Goal: Task Accomplishment & Management: Manage account settings

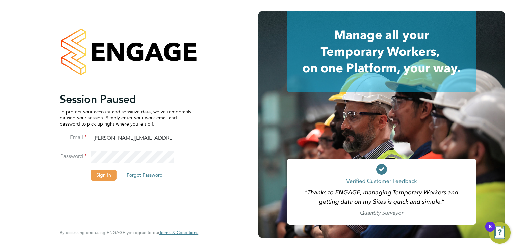
click at [104, 176] on button "Sign In" at bounding box center [104, 175] width 26 height 11
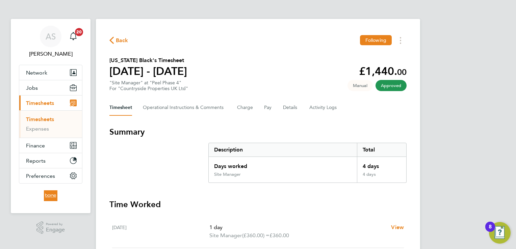
click at [49, 102] on span "Timesheets" at bounding box center [40, 103] width 28 height 6
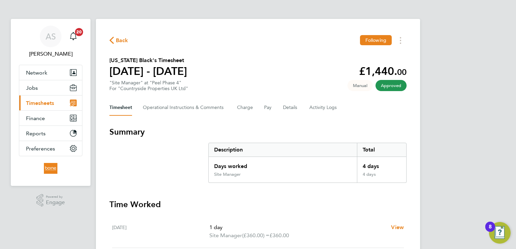
click at [48, 102] on span "Timesheets" at bounding box center [40, 103] width 28 height 6
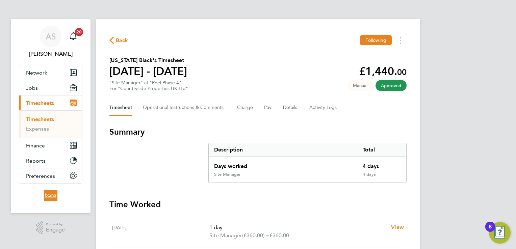
click at [45, 119] on link "Timesheets" at bounding box center [40, 119] width 28 height 6
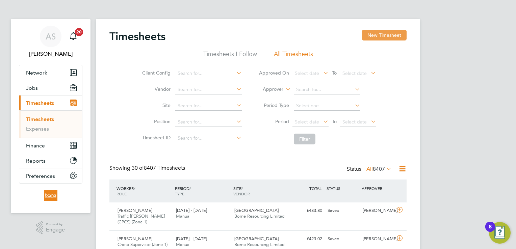
click at [378, 30] on button "New Timesheet" at bounding box center [384, 35] width 45 height 11
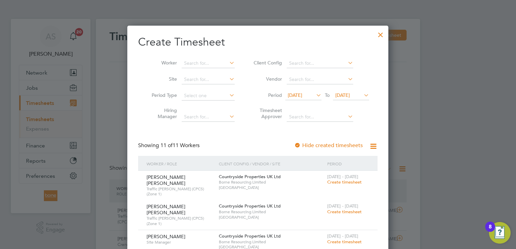
click at [350, 95] on span "19 Aug 2025" at bounding box center [343, 95] width 15 height 6
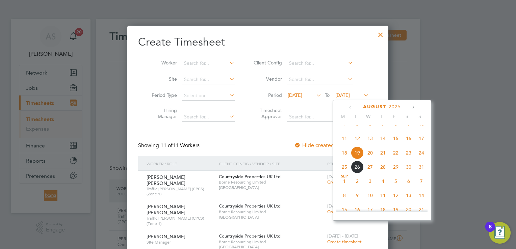
click at [423, 159] on span "24" at bounding box center [421, 153] width 13 height 13
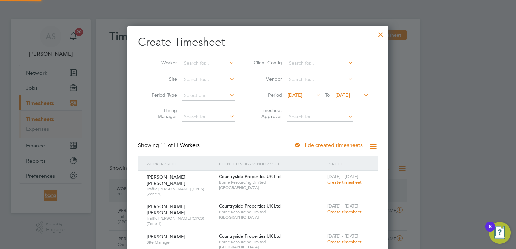
click at [315, 96] on icon at bounding box center [315, 95] width 0 height 9
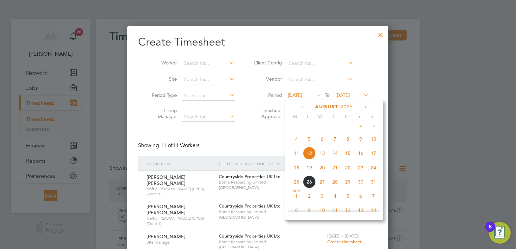
click at [296, 174] on span "18" at bounding box center [296, 168] width 13 height 13
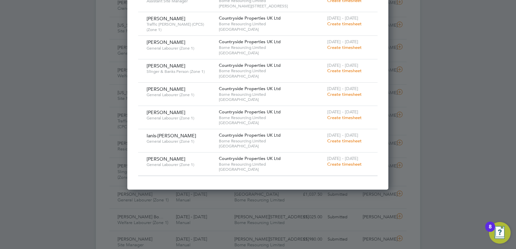
click at [347, 162] on span "Create timesheet" at bounding box center [344, 165] width 34 height 6
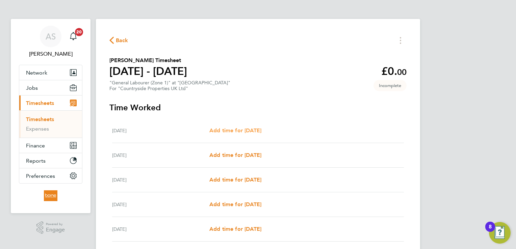
click at [237, 131] on span "Add time for Mon 18 Aug" at bounding box center [235, 130] width 52 height 6
select select "30"
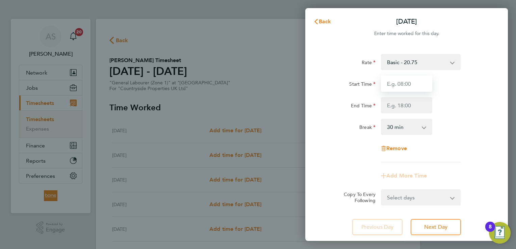
click at [396, 82] on input "Start Time" at bounding box center [406, 84] width 51 height 16
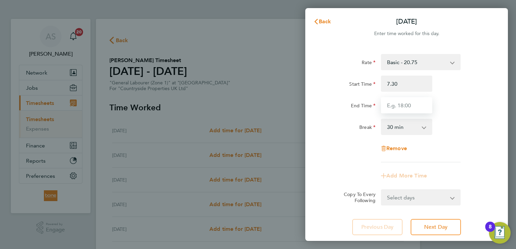
type input "07:30"
click at [391, 105] on input "End Time" at bounding box center [406, 105] width 51 height 16
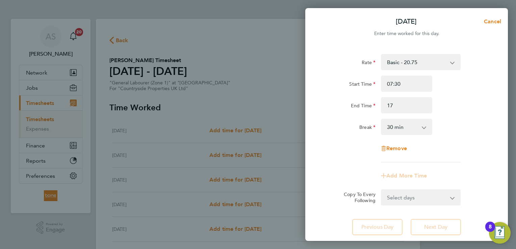
type input "17:00"
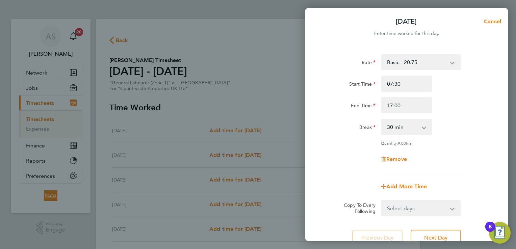
click at [449, 97] on div "End Time 17:00" at bounding box center [407, 105] width 170 height 16
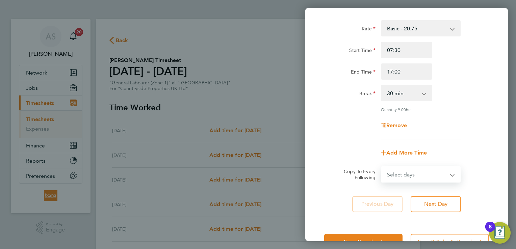
click at [436, 174] on select "Select days Day Weekday (Mon-Fri) Weekend (Sat-Sun) Tuesday Wednesday Thursday …" at bounding box center [417, 174] width 71 height 15
select select "TUE"
click at [382, 167] on select "Select days Day Weekday (Mon-Fri) Weekend (Sat-Sun) Tuesday Wednesday Thursday …" at bounding box center [417, 174] width 71 height 15
select select "2025-08-24"
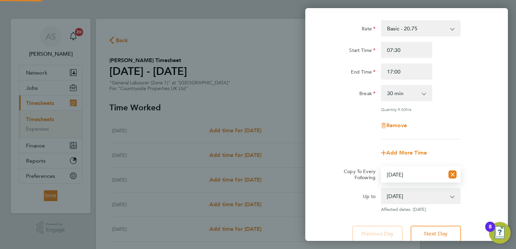
scroll to position [85, 0]
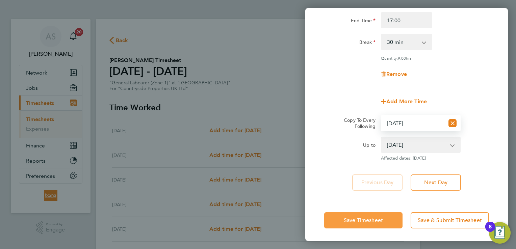
click at [368, 220] on span "Save Timesheet" at bounding box center [363, 220] width 39 height 7
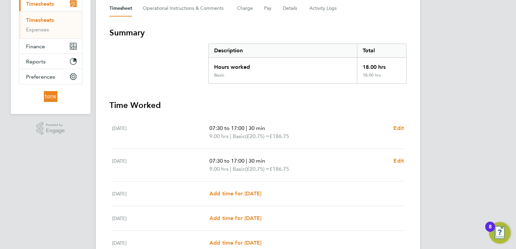
scroll to position [203, 0]
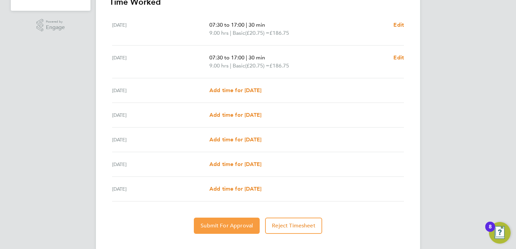
click at [237, 223] on span "Submit For Approval" at bounding box center [227, 226] width 52 height 7
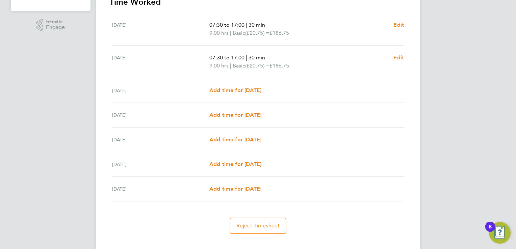
scroll to position [0, 0]
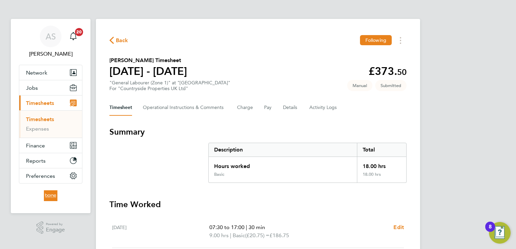
click at [117, 39] on span "Back" at bounding box center [122, 40] width 13 height 8
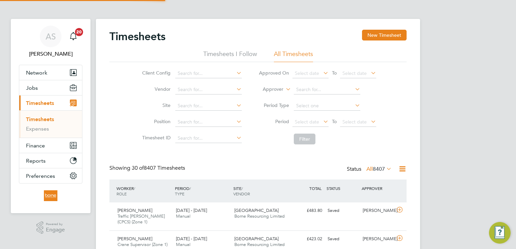
scroll to position [17, 59]
click at [392, 34] on button "New Timesheet" at bounding box center [384, 35] width 45 height 11
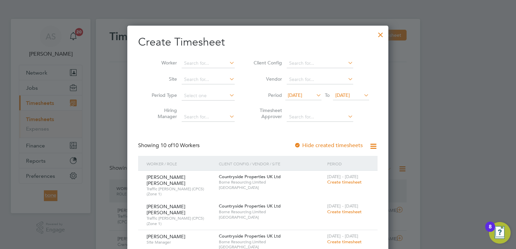
click at [350, 96] on span "19 Aug 2025" at bounding box center [343, 95] width 15 height 6
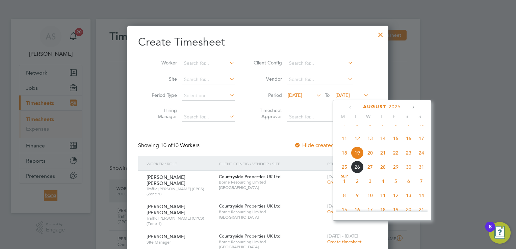
click at [422, 159] on span "24" at bounding box center [421, 153] width 13 height 13
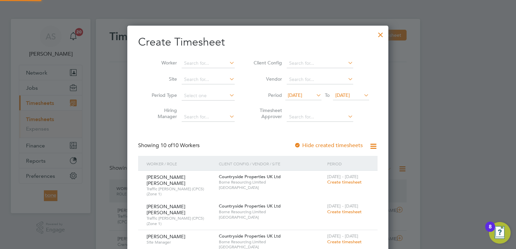
click at [302, 94] on span "12 Aug 2025" at bounding box center [295, 95] width 15 height 6
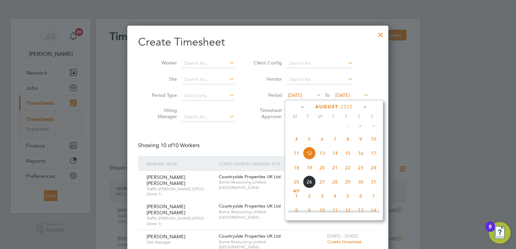
click at [298, 174] on span "18" at bounding box center [296, 168] width 13 height 13
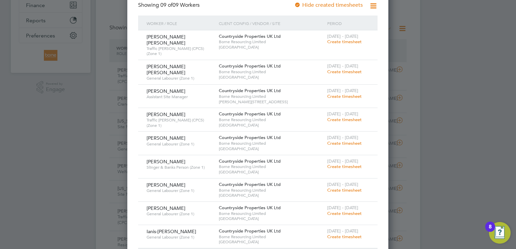
scroll to position [135, 0]
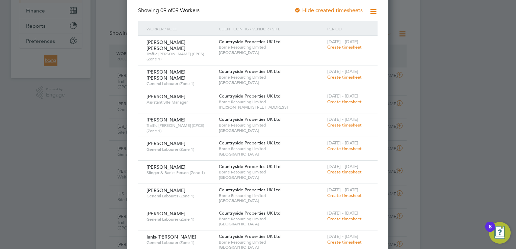
click at [249, 117] on span "Countryside Properties UK Ltd" at bounding box center [250, 120] width 62 height 6
click at [257, 123] on span "Borne Resourcing Limited" at bounding box center [271, 125] width 105 height 5
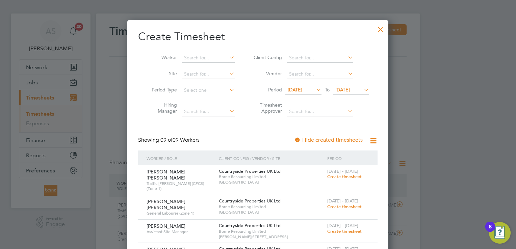
scroll to position [0, 0]
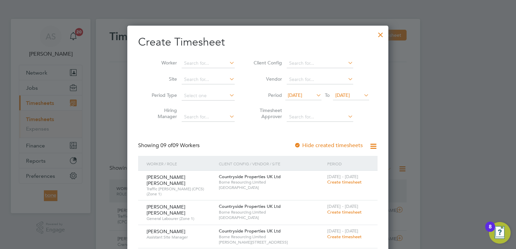
click at [381, 35] on div at bounding box center [381, 33] width 12 height 12
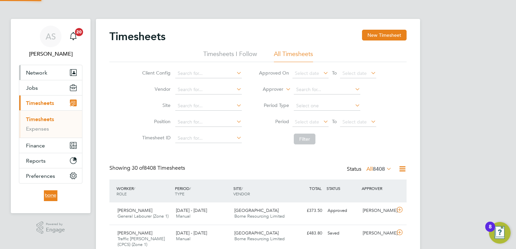
scroll to position [17, 59]
click at [30, 87] on span "Jobs" at bounding box center [32, 88] width 12 height 6
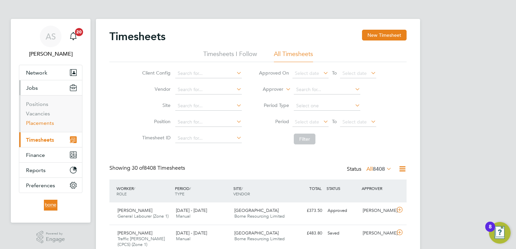
click at [40, 121] on link "Placements" at bounding box center [40, 123] width 28 height 6
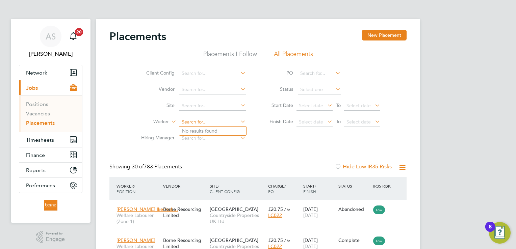
click at [197, 124] on input at bounding box center [212, 122] width 67 height 9
click at [215, 128] on li "Mario Quincy Riviere" at bounding box center [212, 131] width 67 height 9
type input "Mario Quincy Riviere"
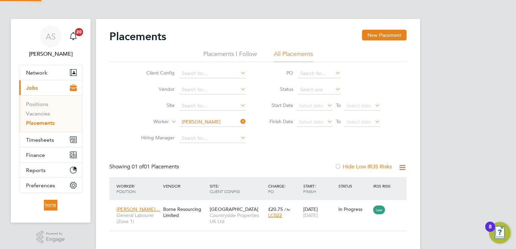
scroll to position [6, 32]
click at [254, 213] on span "Countryside Properties UK Ltd" at bounding box center [237, 219] width 55 height 12
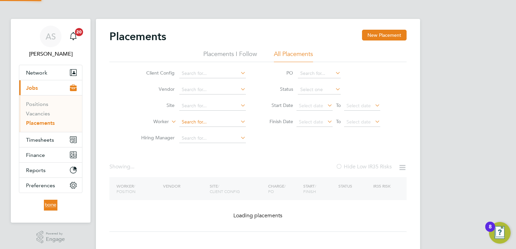
click at [223, 122] on input at bounding box center [212, 122] width 67 height 9
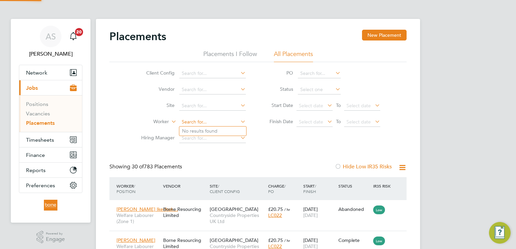
scroll to position [25, 47]
click at [217, 128] on li "Ianis -Stefan Ionita" at bounding box center [212, 131] width 67 height 9
type input "Ianis-Stefan Ionita"
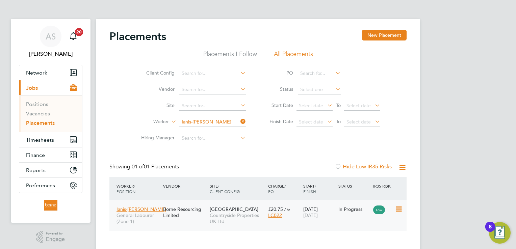
click at [249, 217] on span "Countryside Properties UK Ltd" at bounding box center [237, 219] width 55 height 12
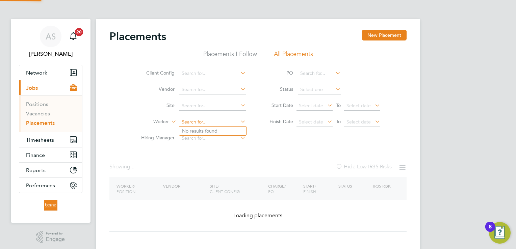
click at [220, 120] on input at bounding box center [212, 122] width 67 height 9
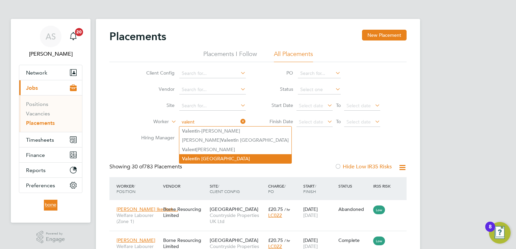
click at [220, 155] on li "Valent in Pislaru" at bounding box center [235, 158] width 112 height 9
type input "Valentin Pislaru"
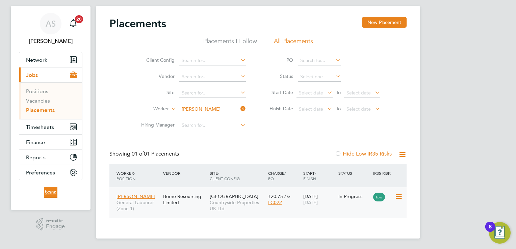
click at [275, 206] on div "£20.75 / hr LC022" at bounding box center [284, 199] width 35 height 19
click at [218, 107] on input at bounding box center [212, 109] width 67 height 9
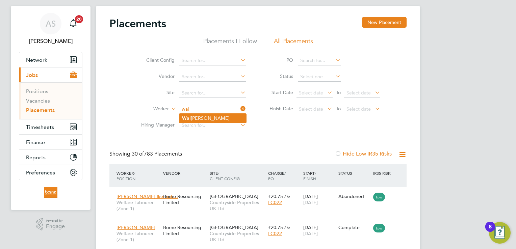
click at [231, 115] on li "Wal iadin Abdulkarim" at bounding box center [212, 118] width 67 height 9
type input "Waliadin Abdulkarim"
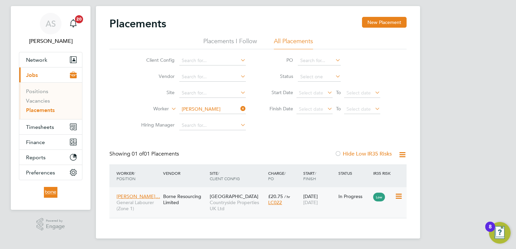
click at [243, 202] on span "Countryside Properties UK Ltd" at bounding box center [237, 206] width 55 height 12
click at [225, 111] on input at bounding box center [212, 109] width 67 height 9
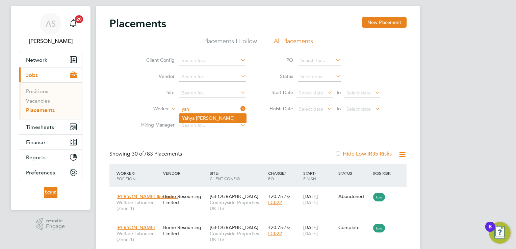
click at [223, 115] on li "Yah ya Targan" at bounding box center [212, 118] width 67 height 9
type input "[PERSON_NAME]"
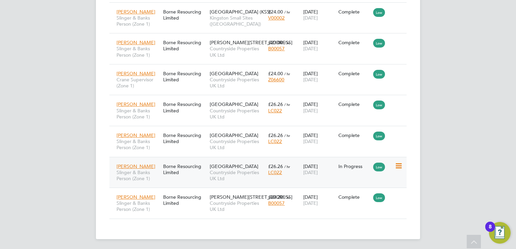
click at [298, 171] on div "LC022" at bounding box center [284, 173] width 32 height 6
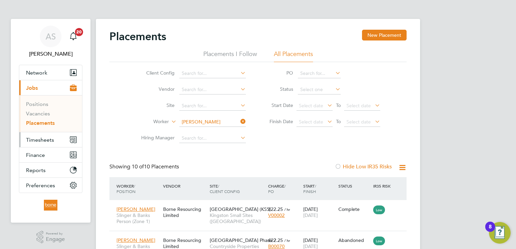
click at [36, 141] on span "Timesheets" at bounding box center [40, 140] width 28 height 6
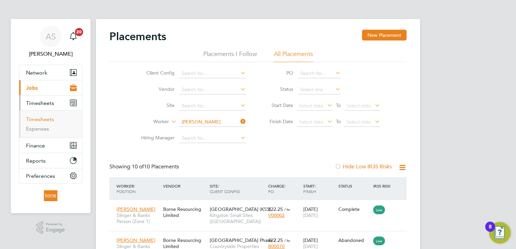
click at [43, 121] on link "Timesheets" at bounding box center [40, 119] width 28 height 6
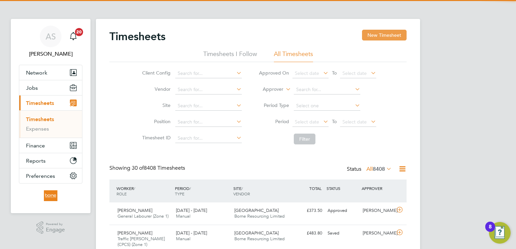
click at [381, 37] on button "New Timesheet" at bounding box center [384, 35] width 45 height 11
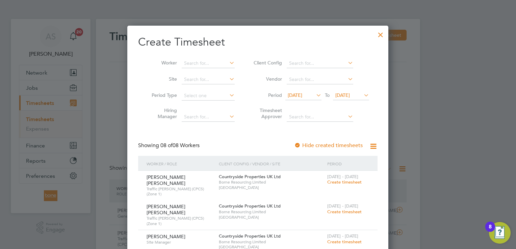
click at [350, 94] on span "19 Aug 2025" at bounding box center [343, 95] width 15 height 6
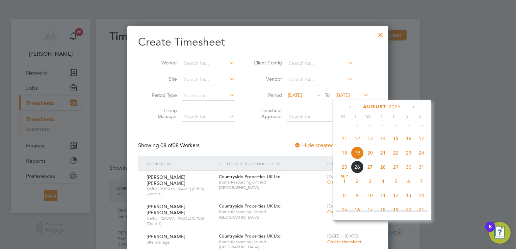
click at [421, 159] on span "24" at bounding box center [421, 153] width 13 height 13
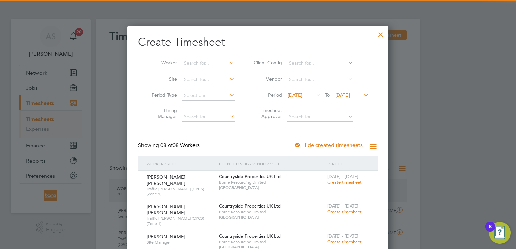
click at [302, 97] on span "12 Aug 2025" at bounding box center [295, 95] width 15 height 6
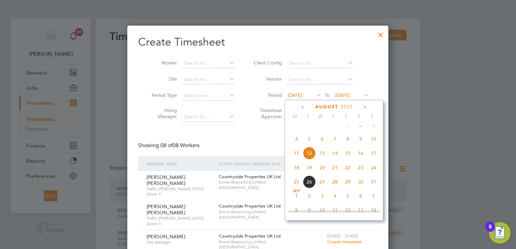
click at [298, 174] on span "18" at bounding box center [296, 168] width 13 height 13
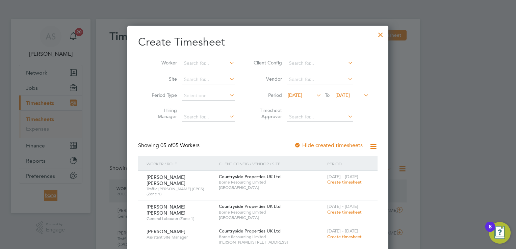
click at [381, 35] on div at bounding box center [381, 33] width 12 height 12
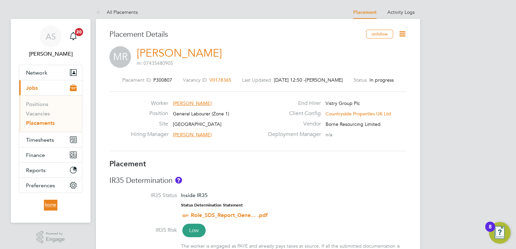
click at [402, 31] on icon at bounding box center [402, 34] width 8 height 8
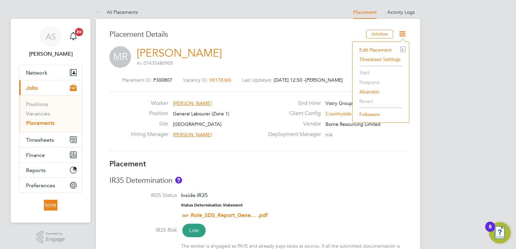
click at [377, 48] on li "Edit Placement e" at bounding box center [381, 49] width 50 height 9
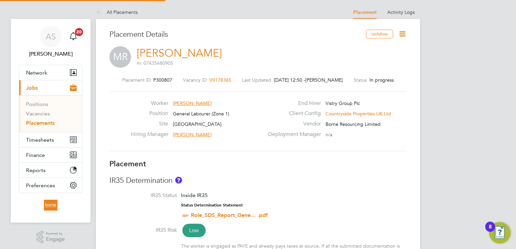
type input "[PERSON_NAME]"
type input "12 Aug 2025"
type input "27 Jul 2026"
type input "08:00"
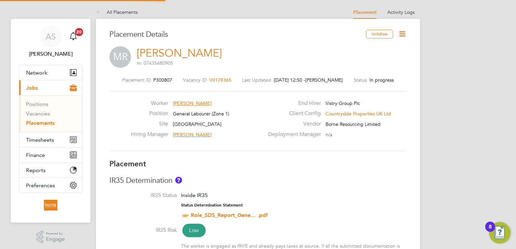
type input "18:00"
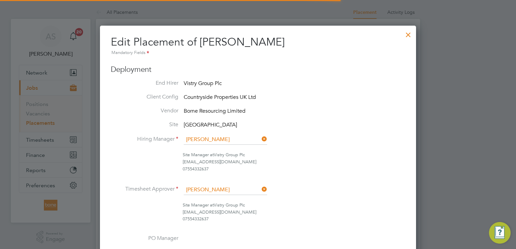
scroll to position [3, 3]
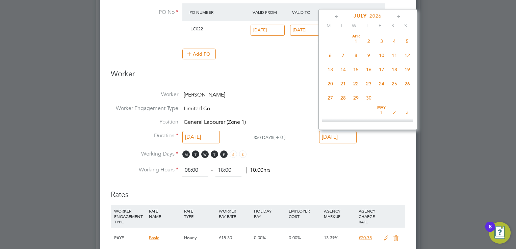
click at [339, 135] on input "27 Jul 2026" at bounding box center [338, 137] width 38 height 13
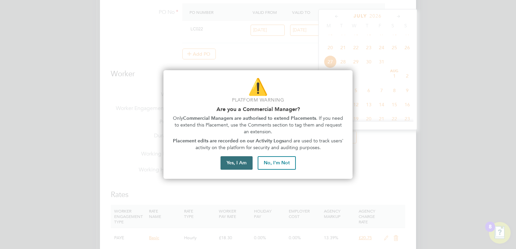
click at [231, 163] on button "Yes, I Am" at bounding box center [237, 163] width 32 height 14
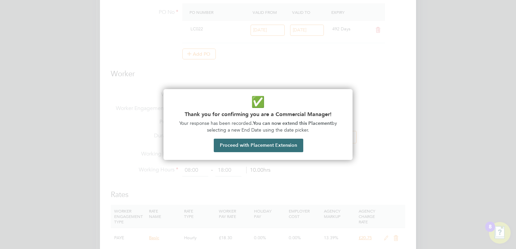
click at [253, 147] on button "Proceed with Placement Extension" at bounding box center [259, 146] width 90 height 14
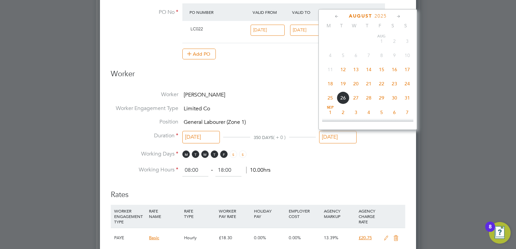
click at [407, 69] on span "17" at bounding box center [407, 69] width 13 height 13
type input "[DATE]"
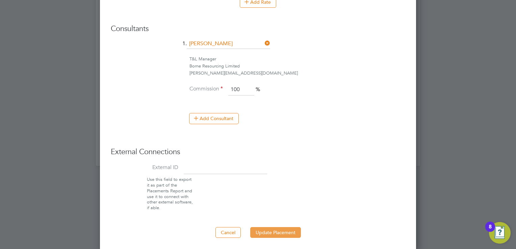
click at [272, 230] on button "Update Placement" at bounding box center [275, 232] width 51 height 11
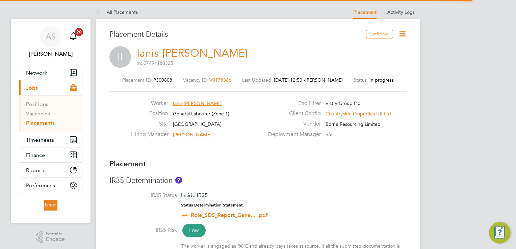
click at [400, 32] on icon at bounding box center [402, 34] width 8 height 8
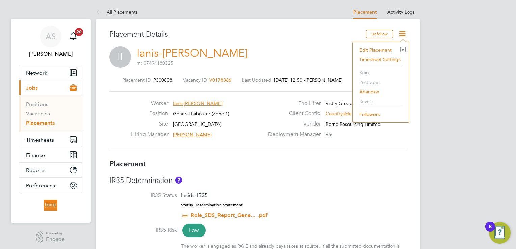
click at [369, 49] on li "Edit Placement e" at bounding box center [381, 49] width 50 height 9
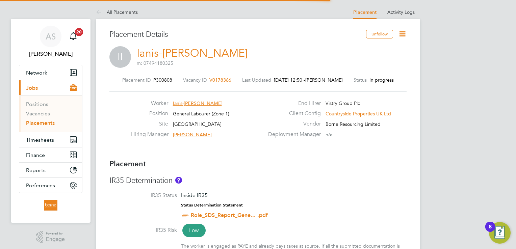
scroll to position [3, 3]
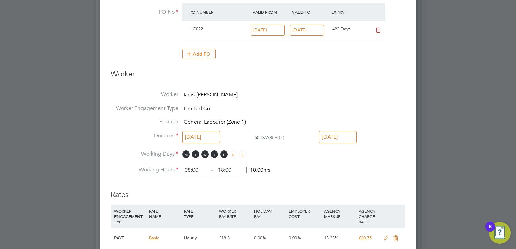
click at [339, 136] on input "[DATE]" at bounding box center [338, 137] width 38 height 13
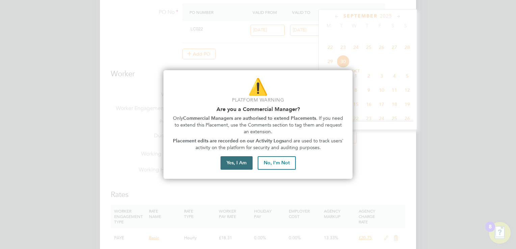
click at [231, 163] on button "Yes, I Am" at bounding box center [237, 163] width 32 height 14
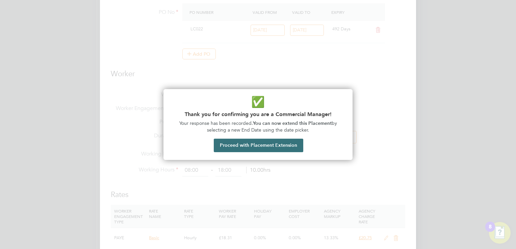
click at [266, 150] on button "Proceed with Placement Extension" at bounding box center [259, 146] width 90 height 14
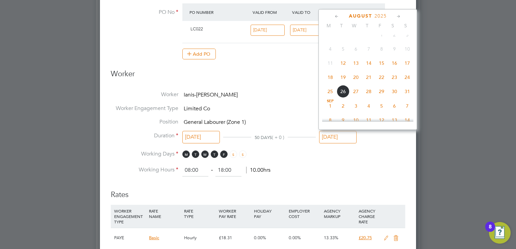
click at [408, 67] on span "17" at bounding box center [407, 63] width 13 height 13
type input "17 Aug 2025"
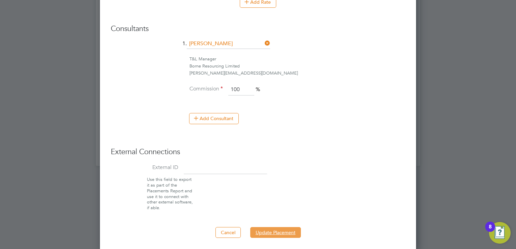
click at [282, 231] on button "Update Placement" at bounding box center [275, 232] width 51 height 11
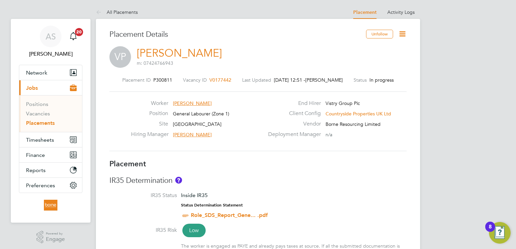
click at [405, 30] on icon at bounding box center [402, 34] width 8 height 8
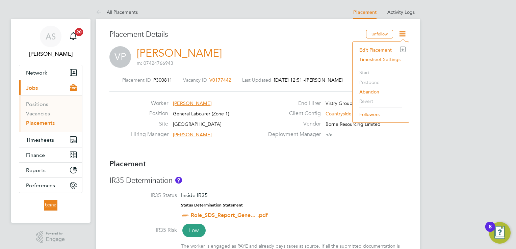
click at [378, 47] on li "Edit Placement e" at bounding box center [381, 49] width 50 height 9
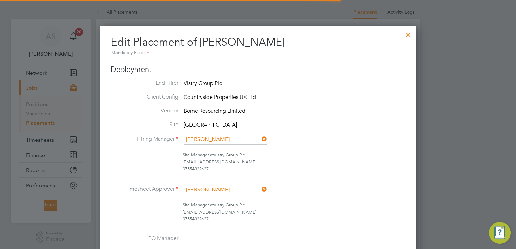
scroll to position [3, 3]
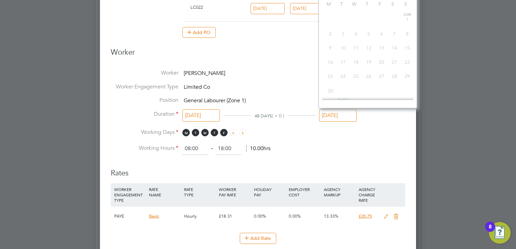
click at [330, 114] on input "[DATE]" at bounding box center [338, 115] width 38 height 13
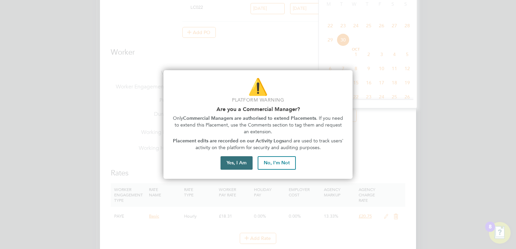
click at [234, 161] on button "Yes, I Am" at bounding box center [237, 163] width 32 height 14
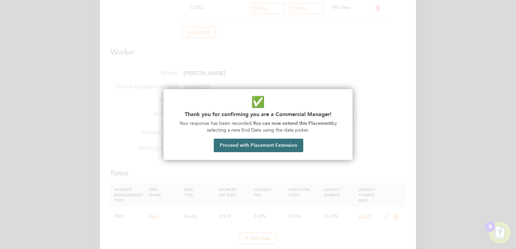
click at [251, 147] on button "Proceed with Placement Extension" at bounding box center [259, 146] width 90 height 14
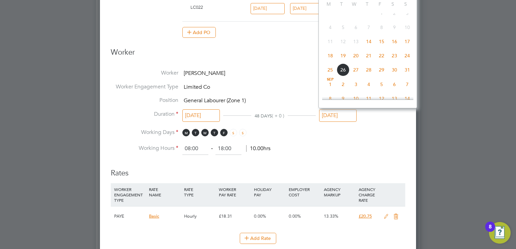
click at [344, 61] on span "19" at bounding box center [343, 55] width 13 height 13
type input "19 Aug 2025"
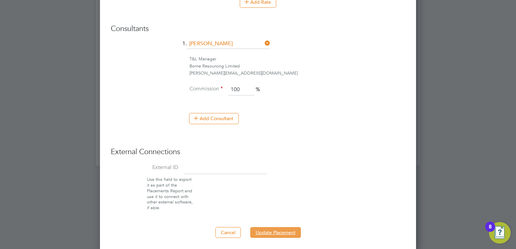
click at [278, 230] on button "Update Placement" at bounding box center [275, 232] width 51 height 11
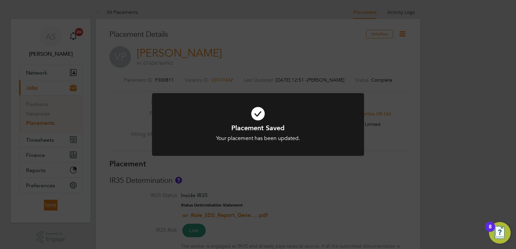
click at [304, 47] on div "Placement Saved Your placement has been updated. Cancel Okay" at bounding box center [258, 124] width 516 height 249
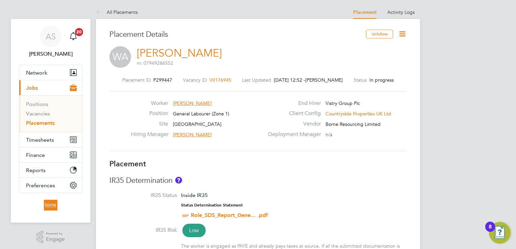
click at [403, 30] on icon at bounding box center [402, 34] width 8 height 8
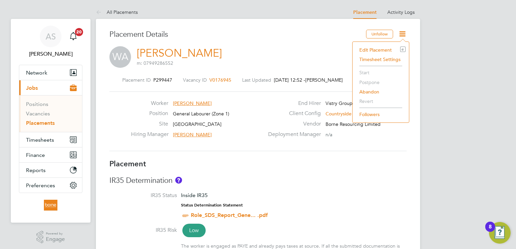
click at [383, 48] on li "Edit Placement e" at bounding box center [381, 49] width 50 height 9
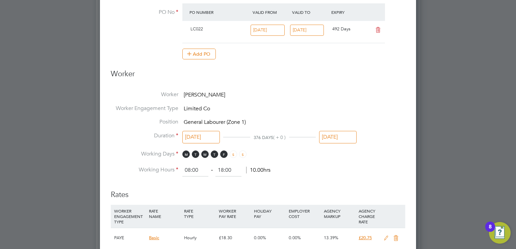
click at [344, 136] on input "[DATE]" at bounding box center [338, 137] width 38 height 13
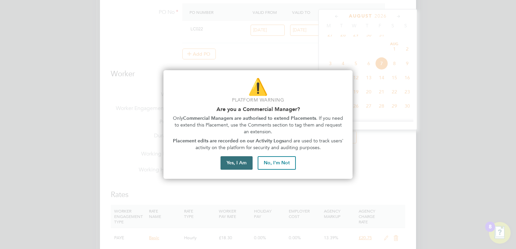
click at [236, 165] on button "Yes, I Am" at bounding box center [237, 163] width 32 height 14
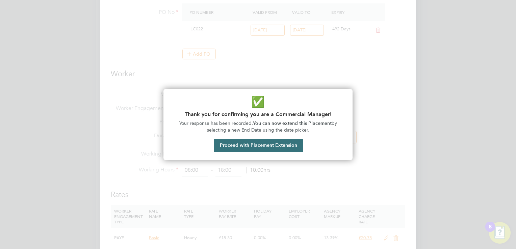
click at [247, 145] on button "Proceed with Placement Extension" at bounding box center [259, 146] width 90 height 14
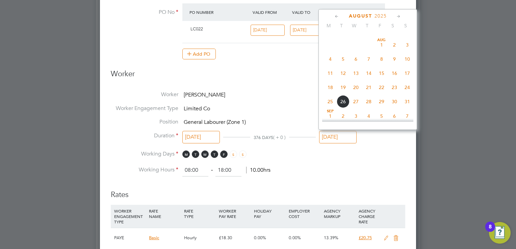
click at [408, 75] on span "17" at bounding box center [407, 73] width 13 height 13
type input "[DATE]"
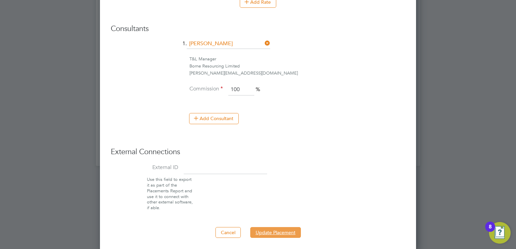
click at [281, 231] on button "Update Placement" at bounding box center [275, 232] width 51 height 11
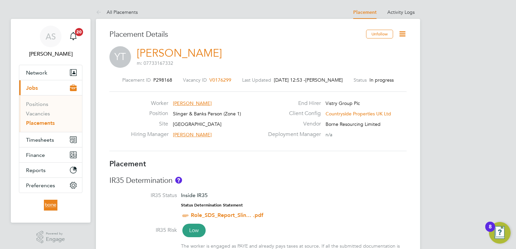
click at [402, 34] on icon at bounding box center [402, 34] width 8 height 8
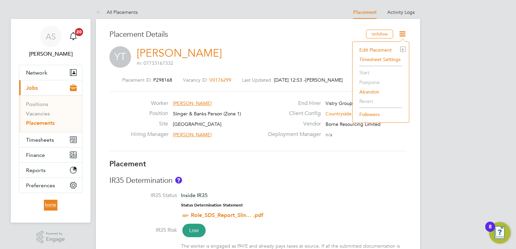
click at [383, 50] on li "Edit Placement e" at bounding box center [381, 49] width 50 height 9
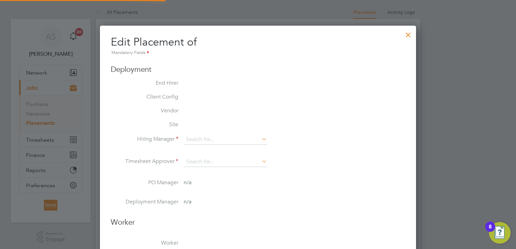
type input "[PERSON_NAME]"
type input "[DATE]"
type input "08:00"
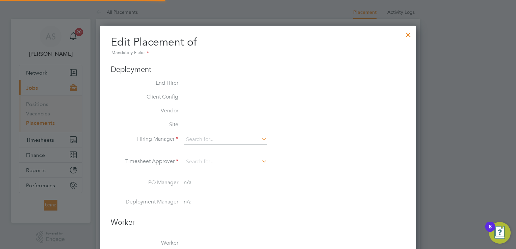
type input "18:00"
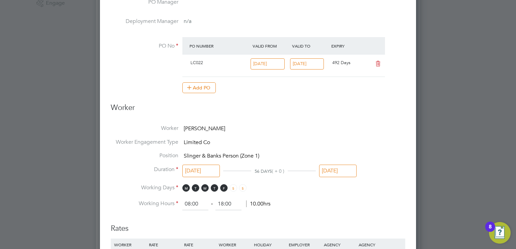
click at [338, 172] on input "[DATE]" at bounding box center [338, 171] width 38 height 13
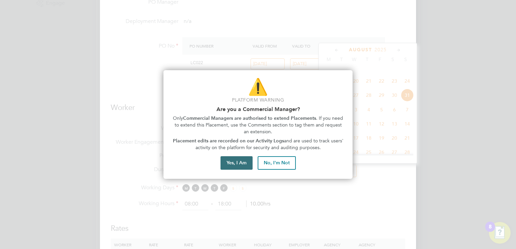
click at [237, 163] on button "Yes, I Am" at bounding box center [237, 163] width 32 height 14
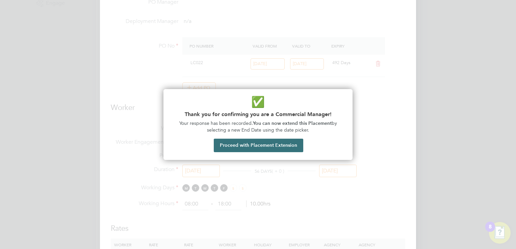
click at [253, 143] on button "Proceed with Placement Extension" at bounding box center [259, 146] width 90 height 14
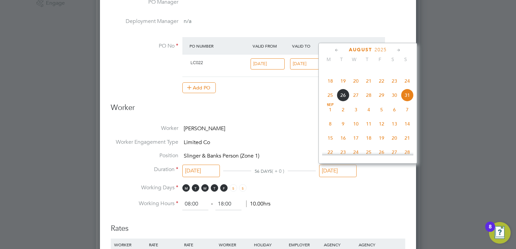
click at [408, 72] on span "17" at bounding box center [407, 66] width 13 height 13
type input "[DATE]"
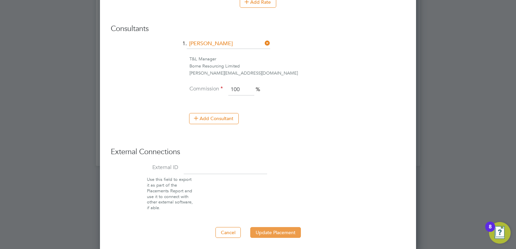
click at [272, 233] on button "Update Placement" at bounding box center [275, 232] width 51 height 11
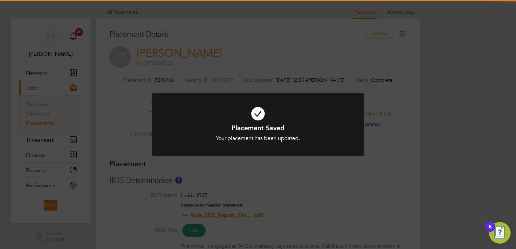
click at [299, 55] on div "Placement Saved Your placement has been updated. Cancel Okay" at bounding box center [258, 124] width 516 height 249
